Goal: Task Accomplishment & Management: Complete application form

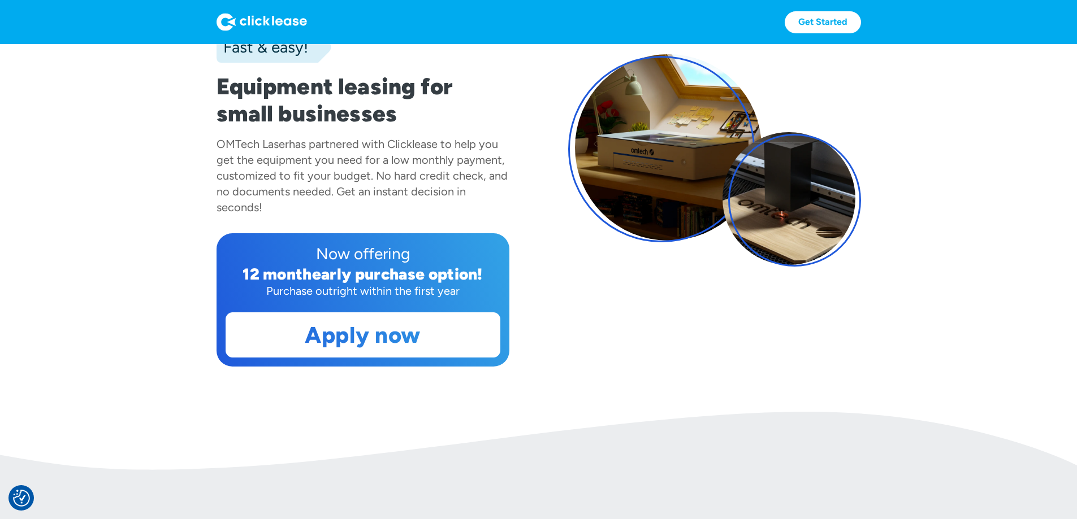
scroll to position [151, 0]
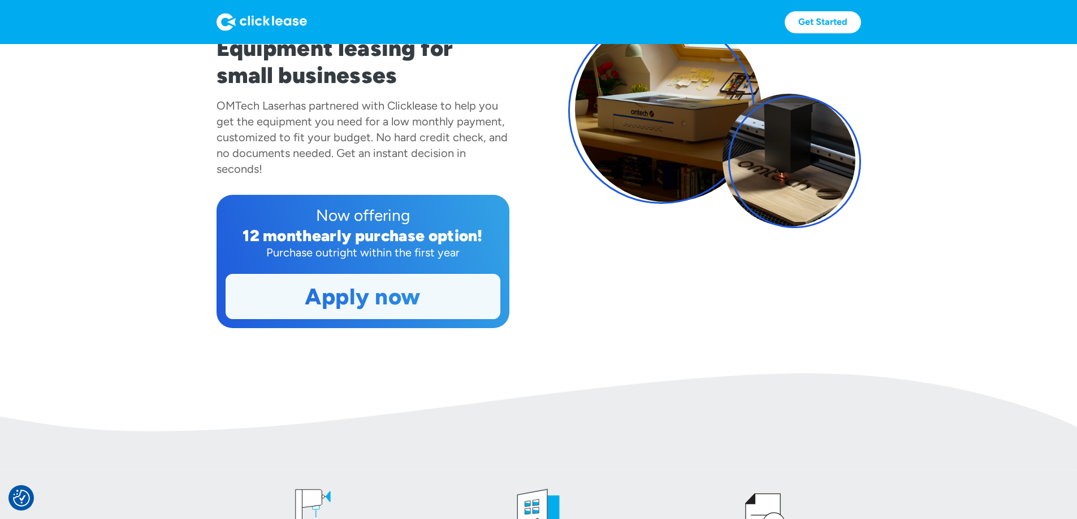
click at [349, 319] on link "Apply now" at bounding box center [363, 297] width 274 height 44
